Goal: Task Accomplishment & Management: Complete application form

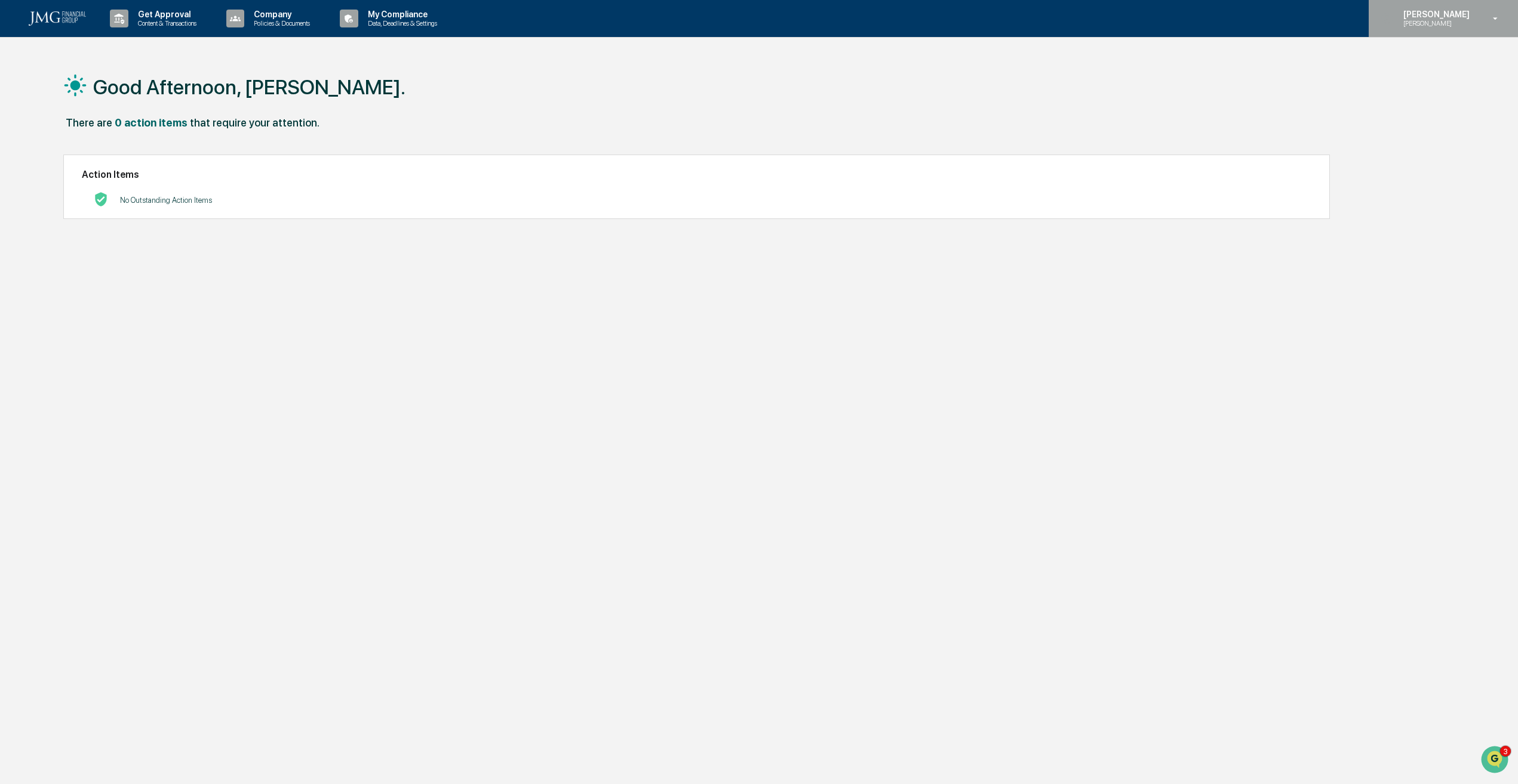
click at [1447, 17] on p "[PERSON_NAME]" at bounding box center [1434, 14] width 81 height 10
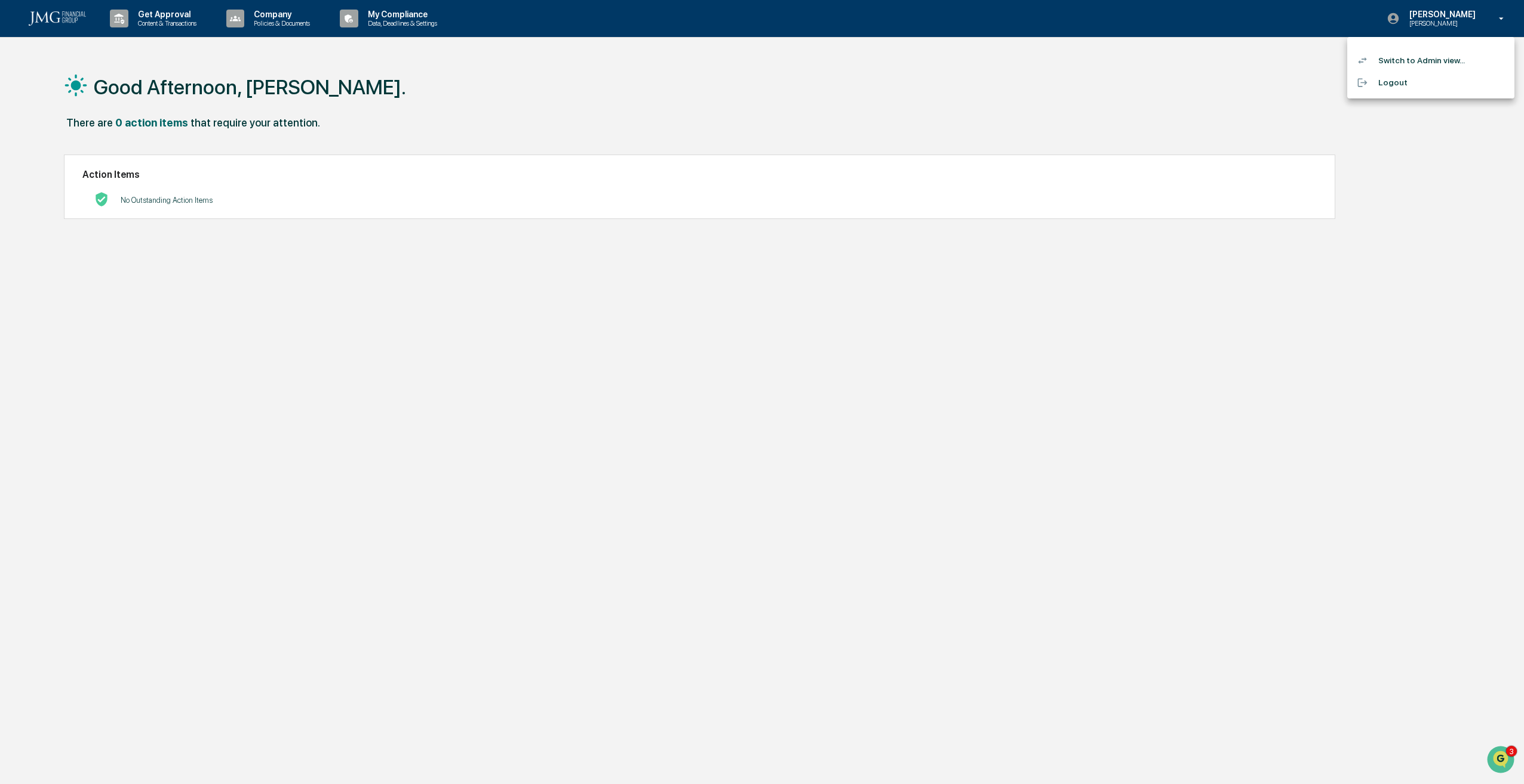
click at [1412, 60] on li "Switch to Admin view..." at bounding box center [1430, 60] width 167 height 22
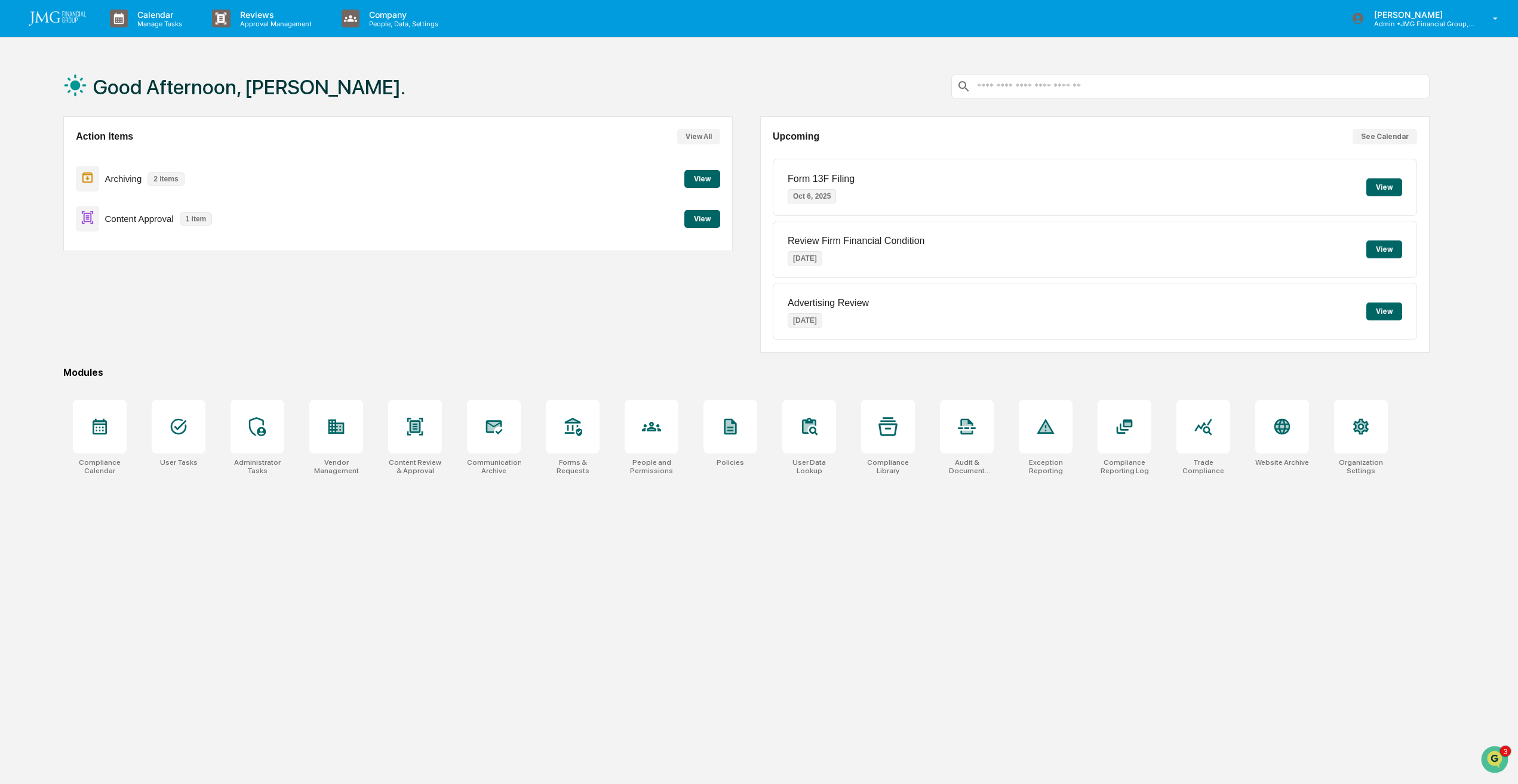
click at [700, 218] on button "View" at bounding box center [702, 219] width 36 height 18
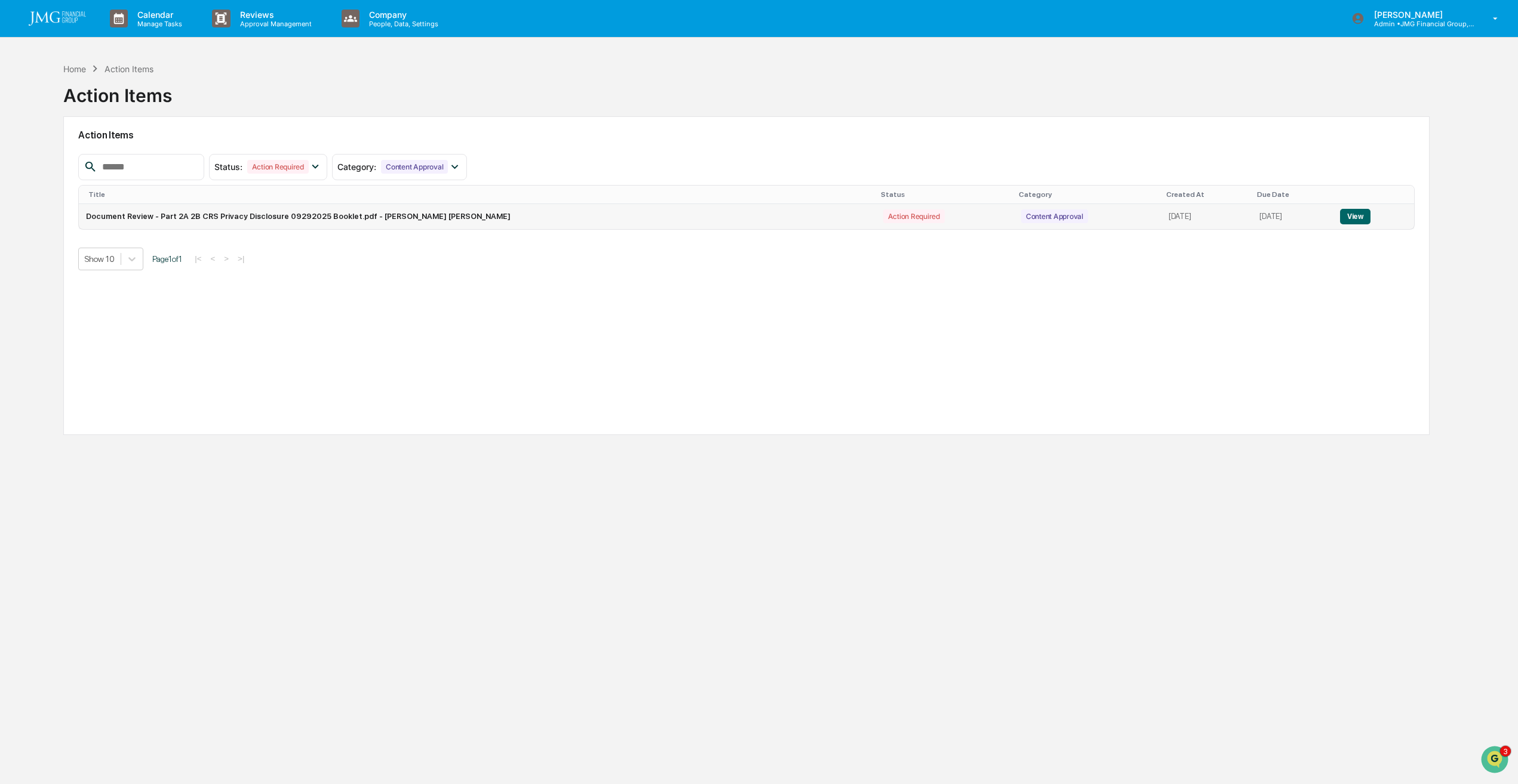
click at [1356, 214] on button "View" at bounding box center [1355, 216] width 30 height 15
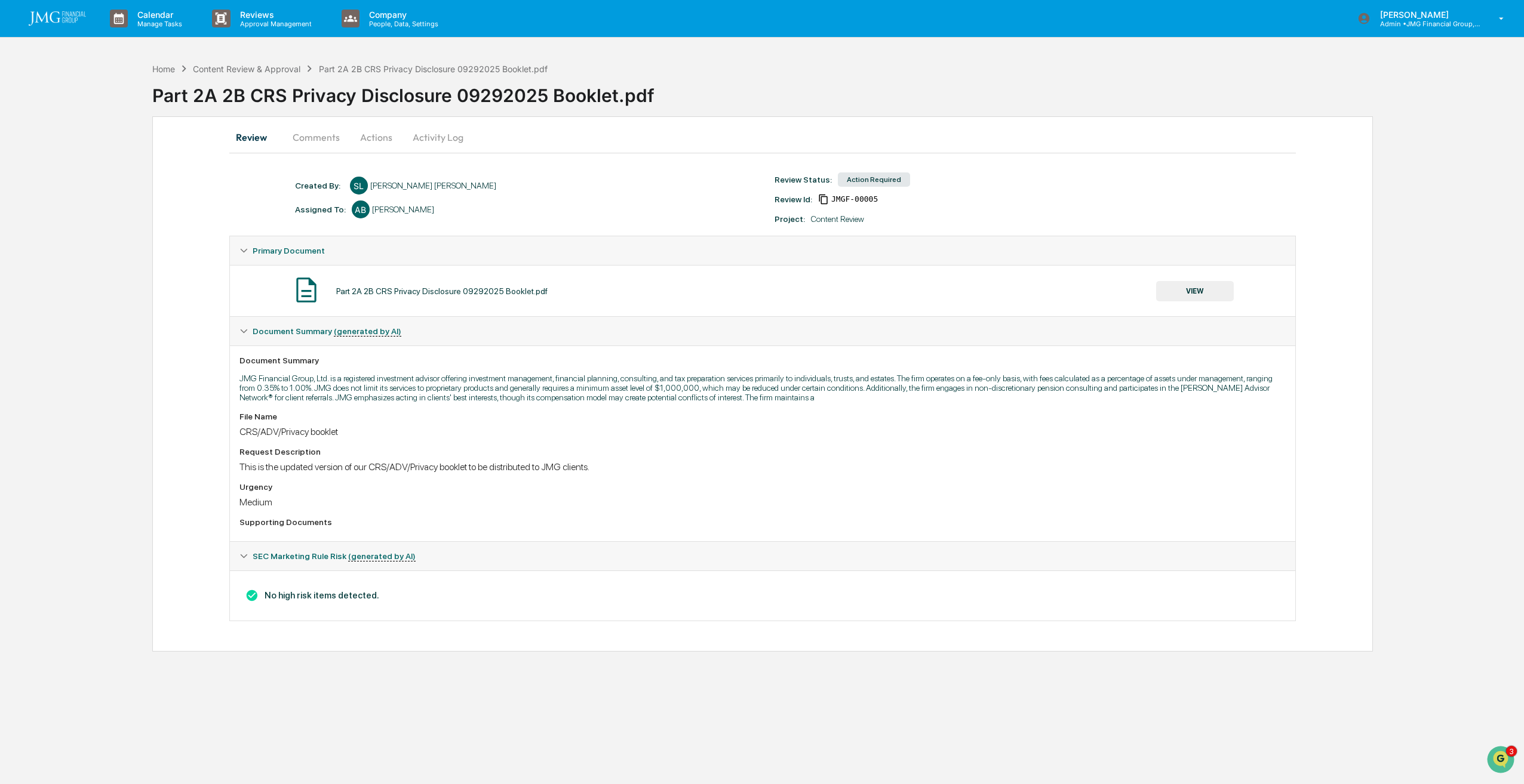
click at [1192, 288] on button "VIEW" at bounding box center [1195, 291] width 78 height 21
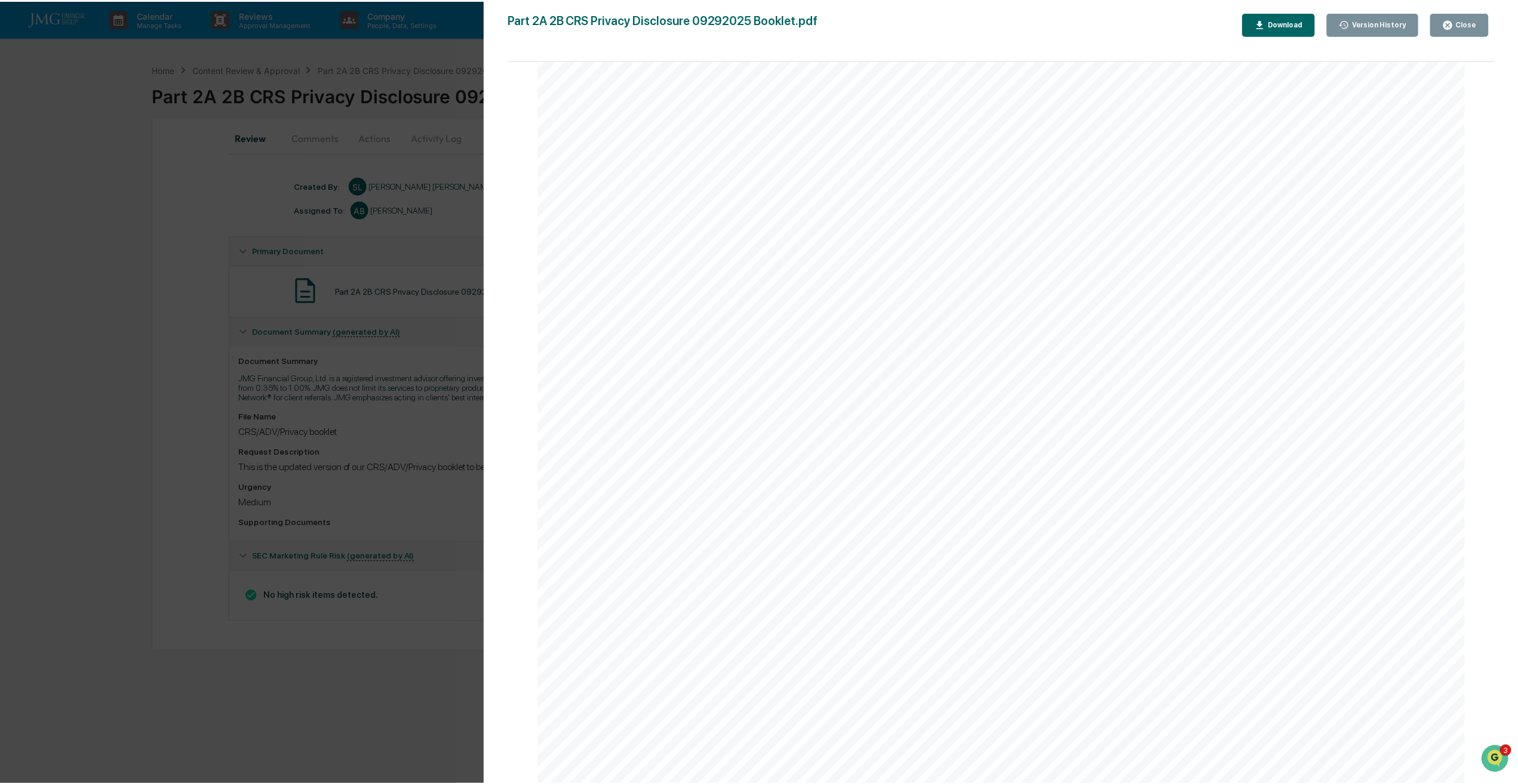
scroll to position [163017, 0]
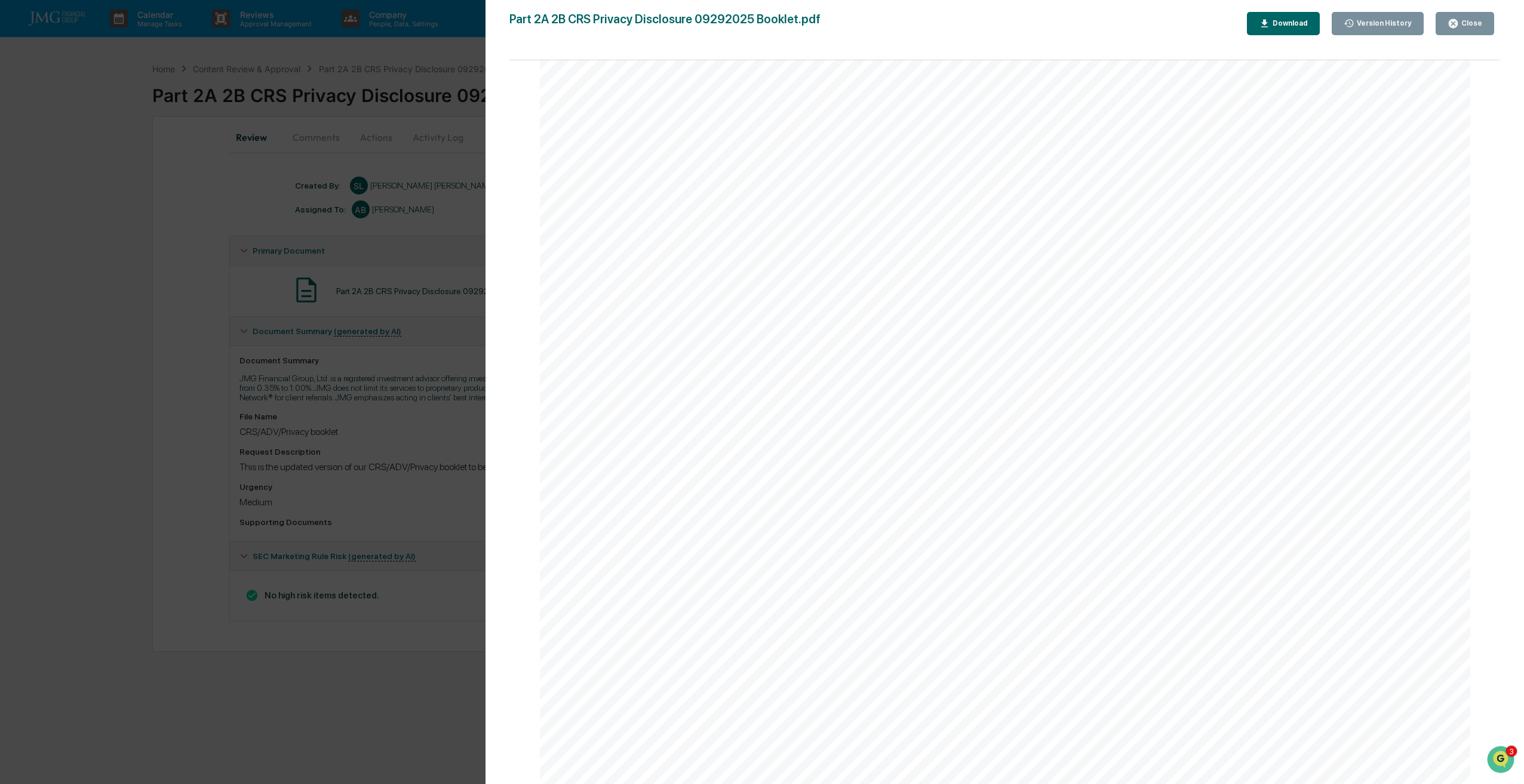
click at [1460, 28] on div "Close" at bounding box center [1470, 22] width 23 height 8
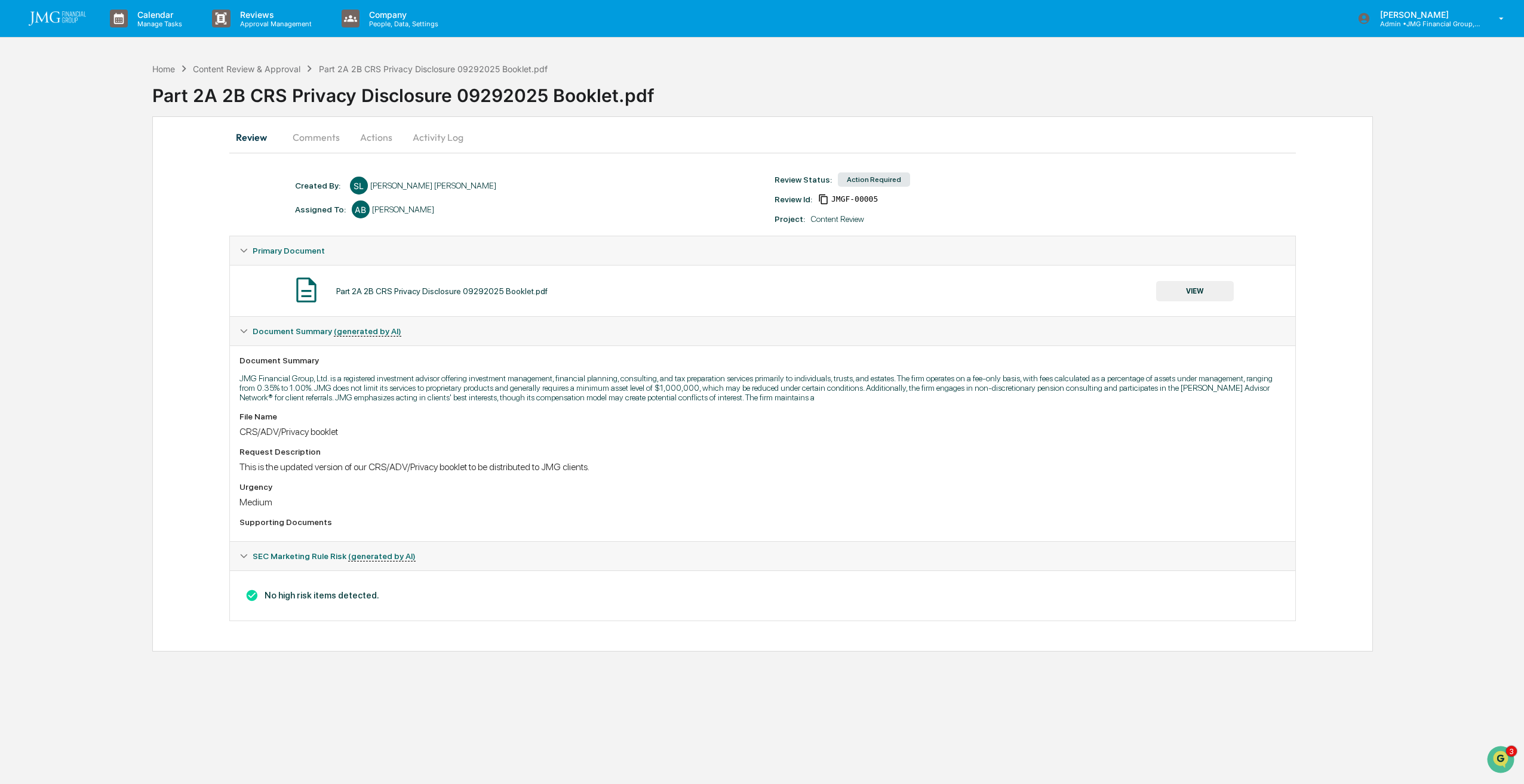
click at [332, 138] on button "Comments" at bounding box center [316, 138] width 66 height 29
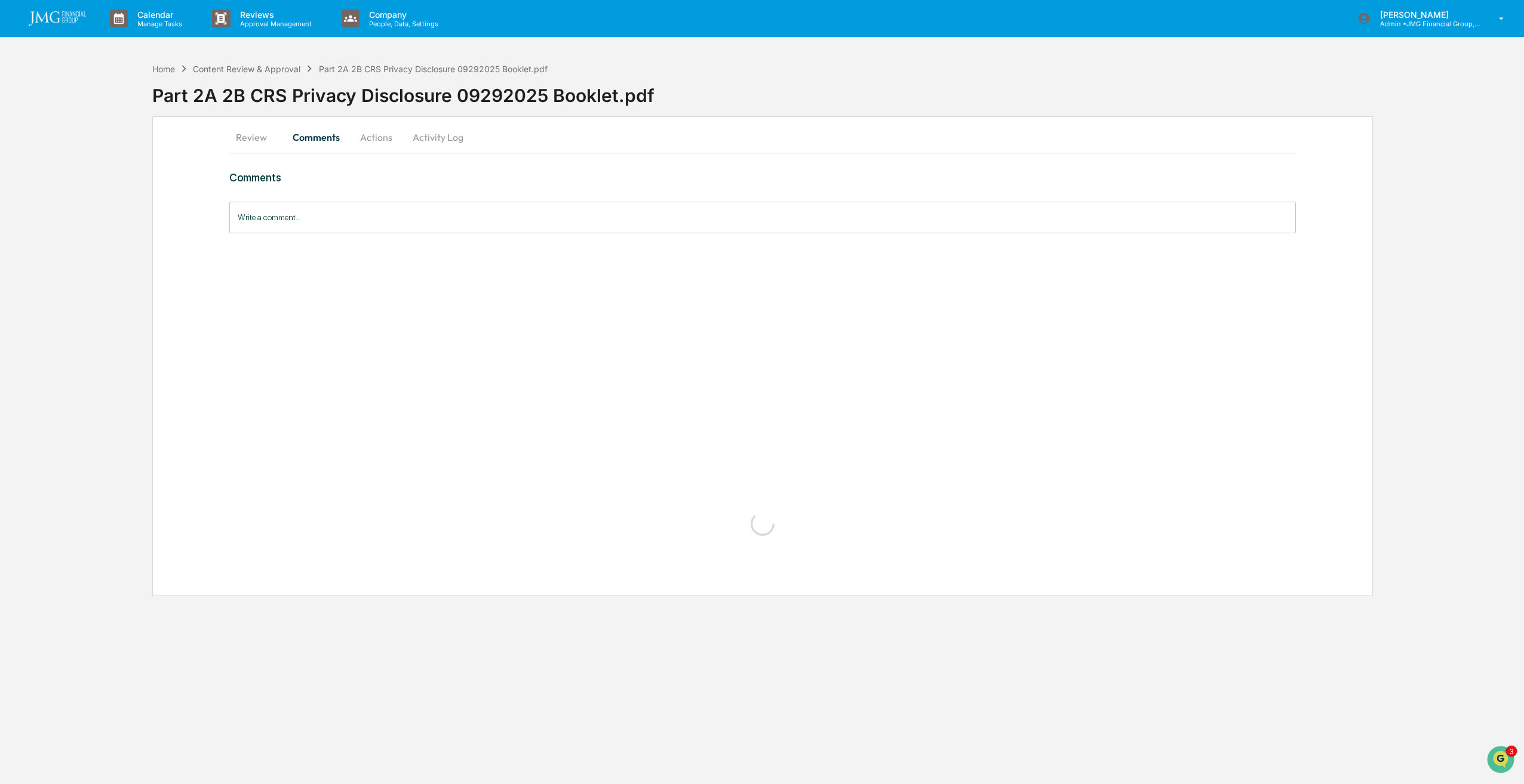
click at [364, 131] on button "Actions" at bounding box center [377, 138] width 54 height 29
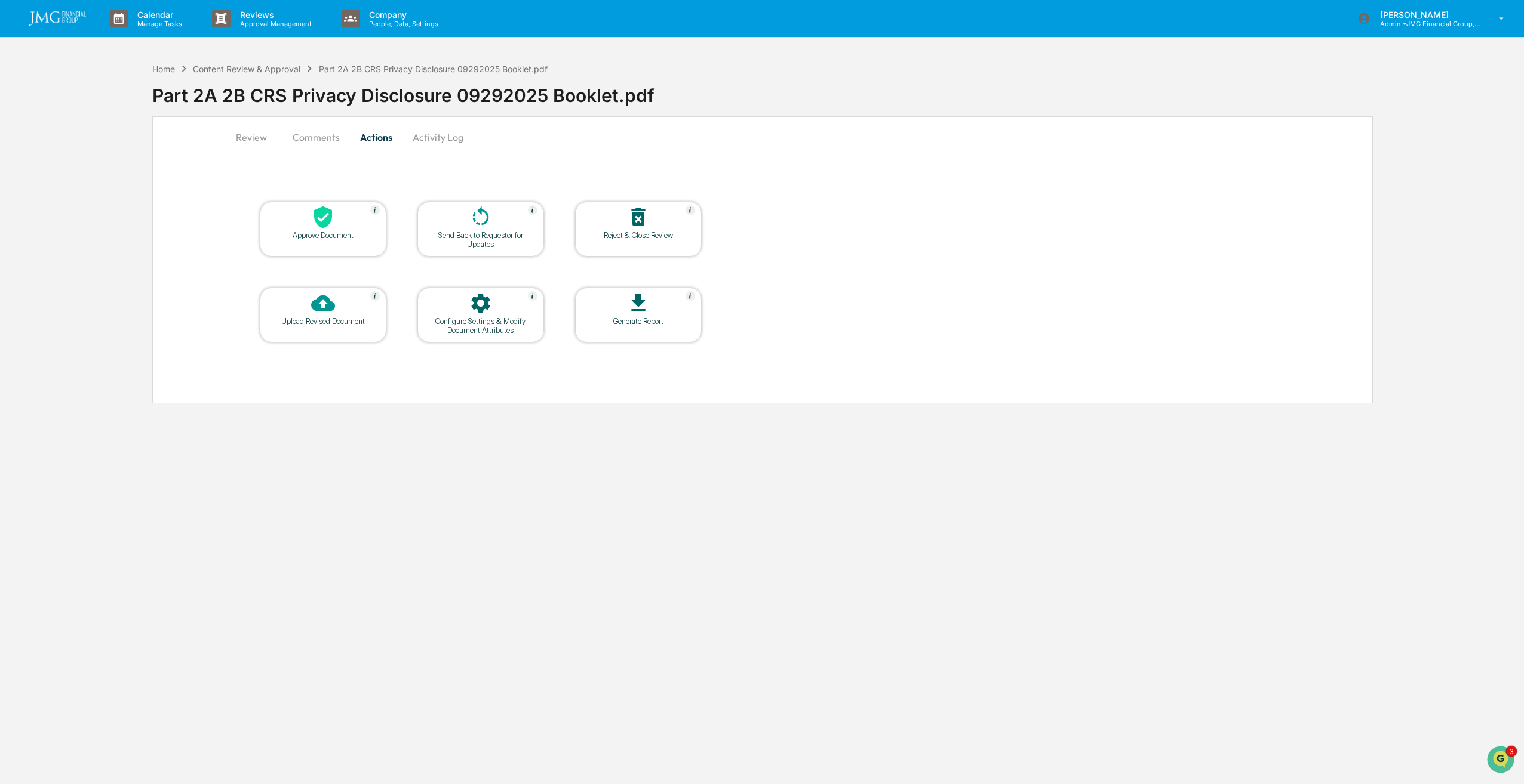
click at [348, 215] on div at bounding box center [323, 218] width 120 height 26
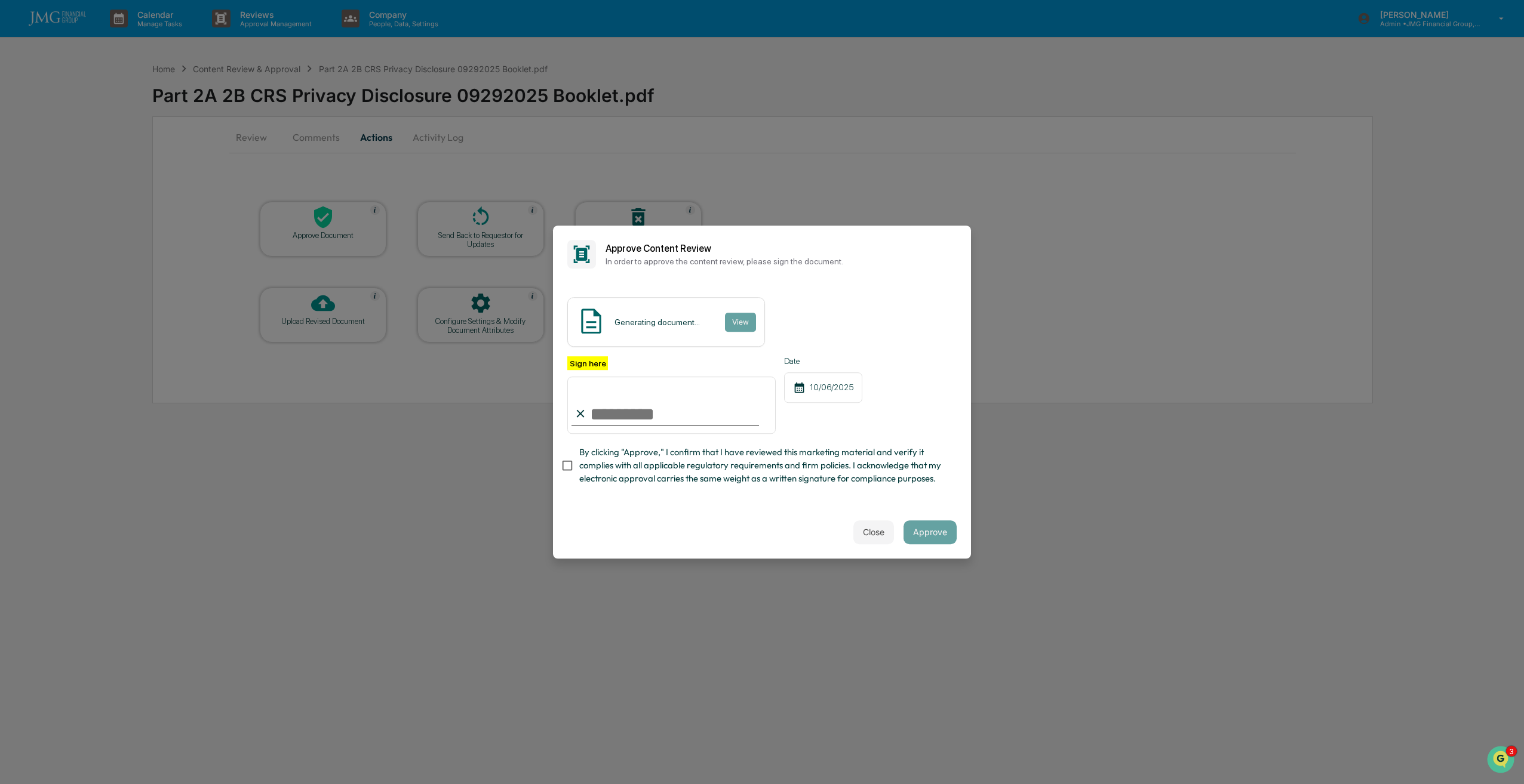
click at [704, 389] on input "Sign here" at bounding box center [671, 405] width 208 height 57
type input "**********"
click at [656, 459] on span "By clicking "Approve," I confirm that I have reviewed this marketing material a…" at bounding box center [763, 466] width 368 height 40
click at [927, 540] on button "Approve" at bounding box center [929, 532] width 53 height 24
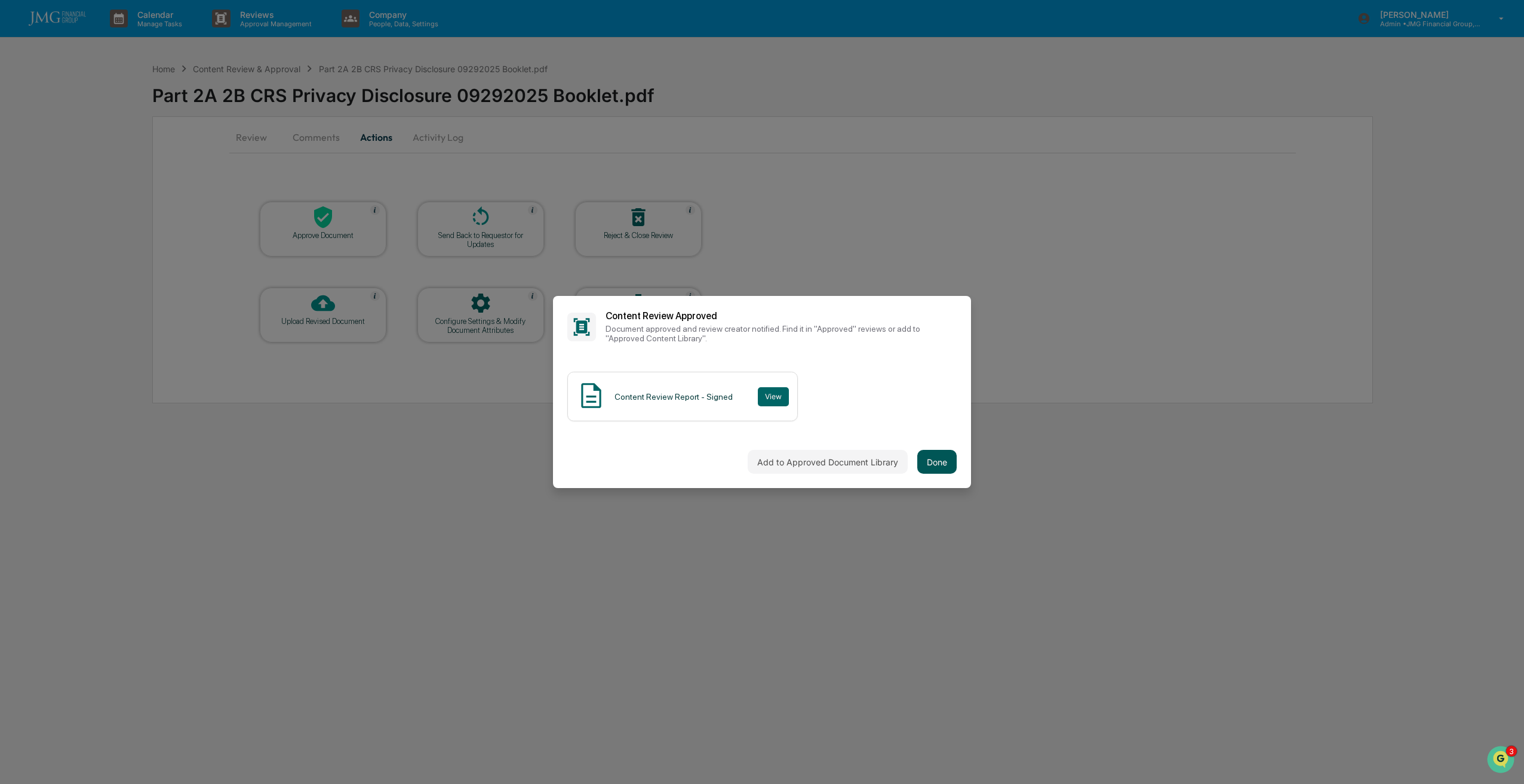
click at [928, 457] on button "Done" at bounding box center [937, 461] width 39 height 24
